Goal: Information Seeking & Learning: Learn about a topic

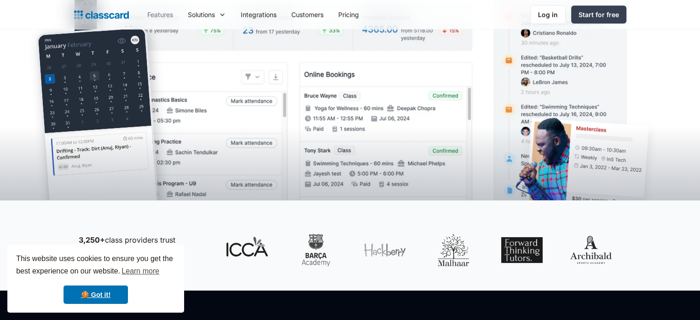
drag, startPoint x: 0, startPoint y: 0, endPoint x: 162, endPoint y: 11, distance: 162.4
click at [162, 11] on link "Features" at bounding box center [160, 14] width 41 height 21
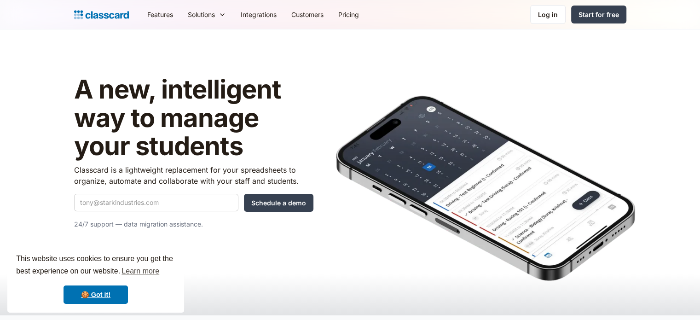
click at [172, 16] on link "Features" at bounding box center [160, 14] width 41 height 21
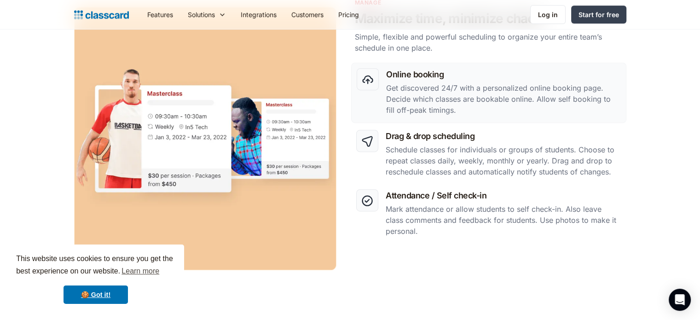
scroll to position [446, 0]
